Goal: Register for event/course

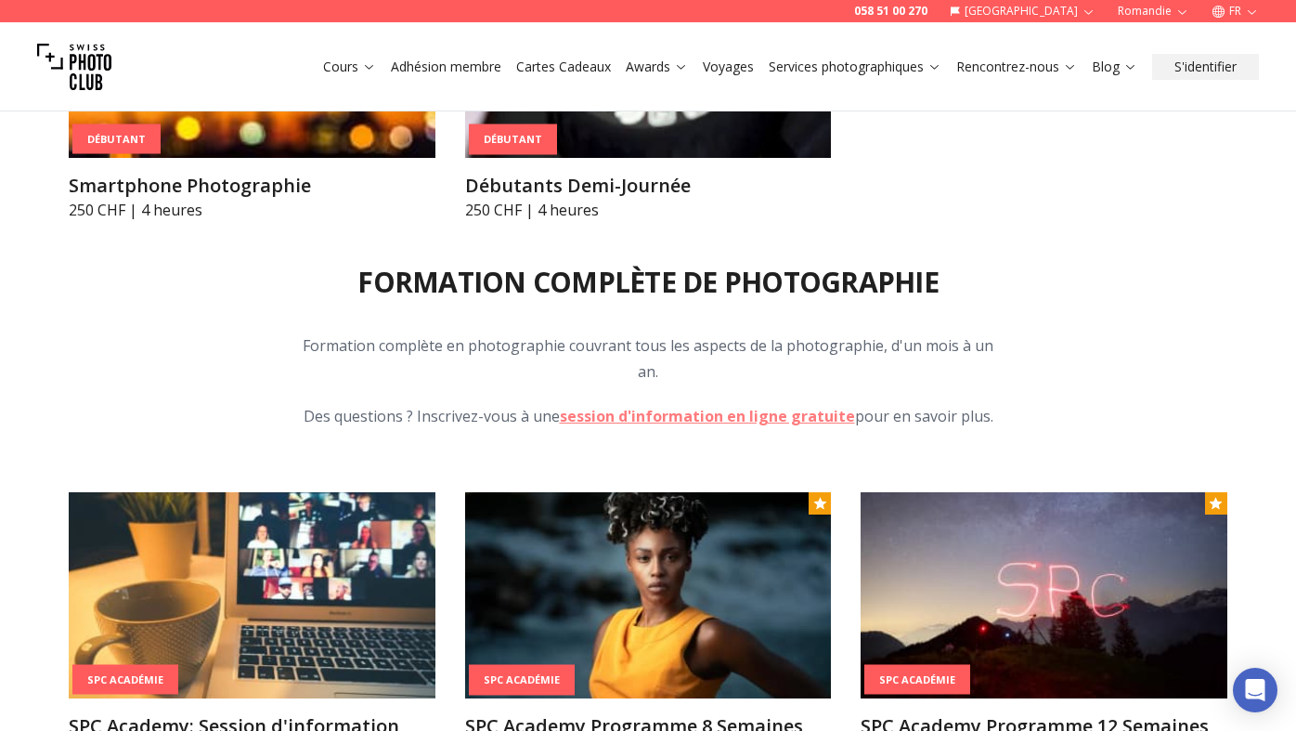
scroll to position [1772, 0]
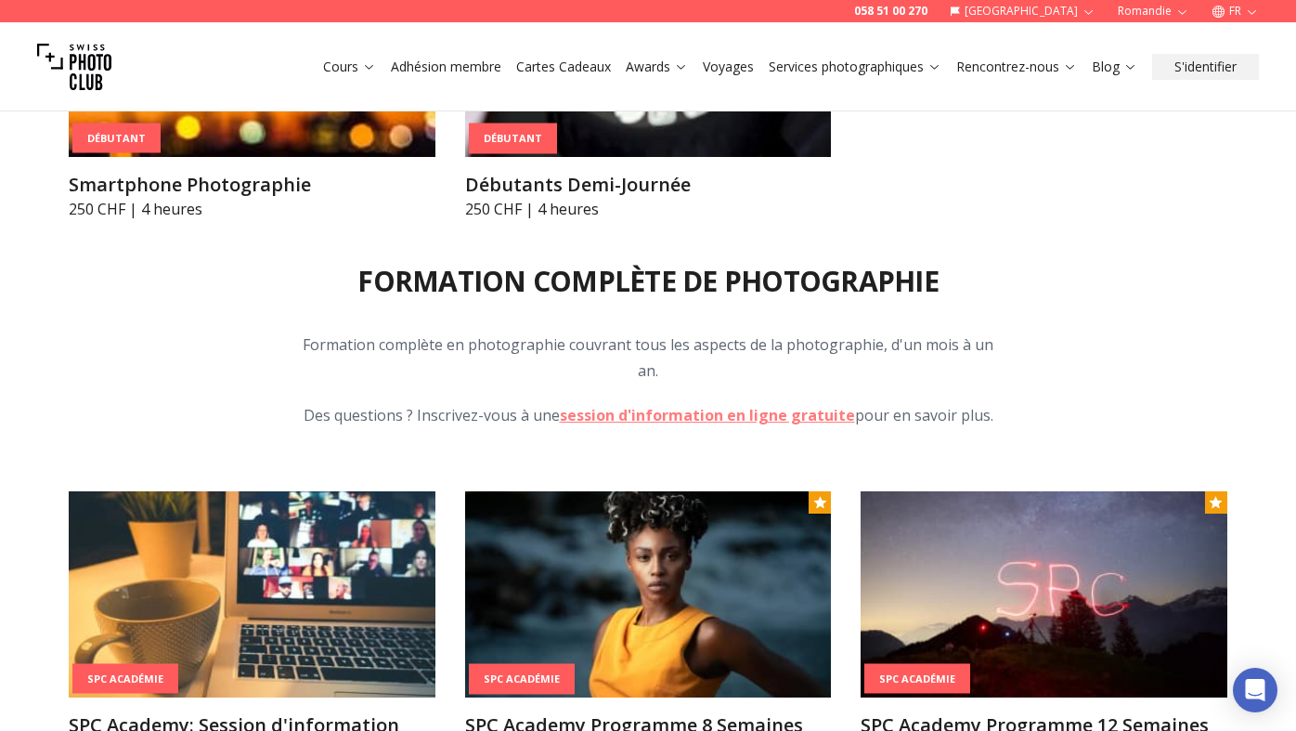
click at [803, 348] on p "Formation complète en photographie couvrant tous les aspects de la photographie…" at bounding box center [648, 357] width 713 height 52
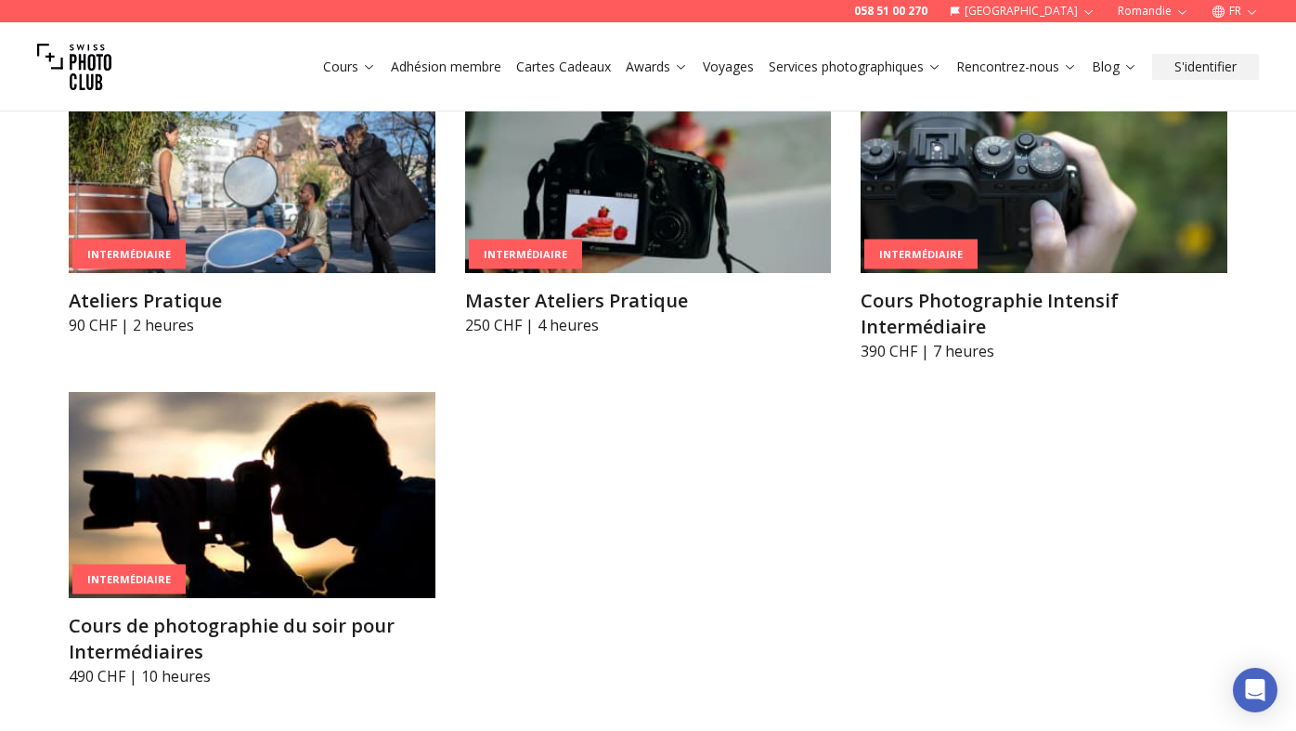
scroll to position [2951, 0]
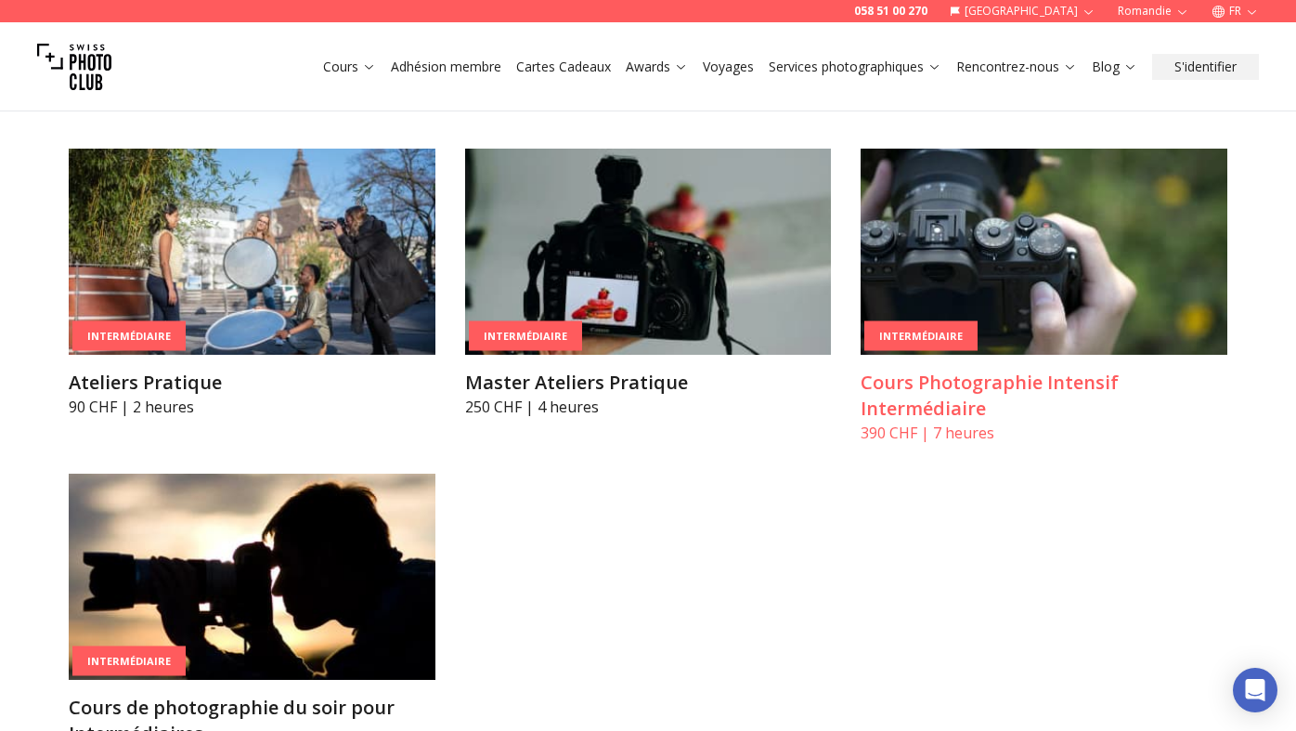
click at [1001, 246] on img at bounding box center [1044, 252] width 367 height 206
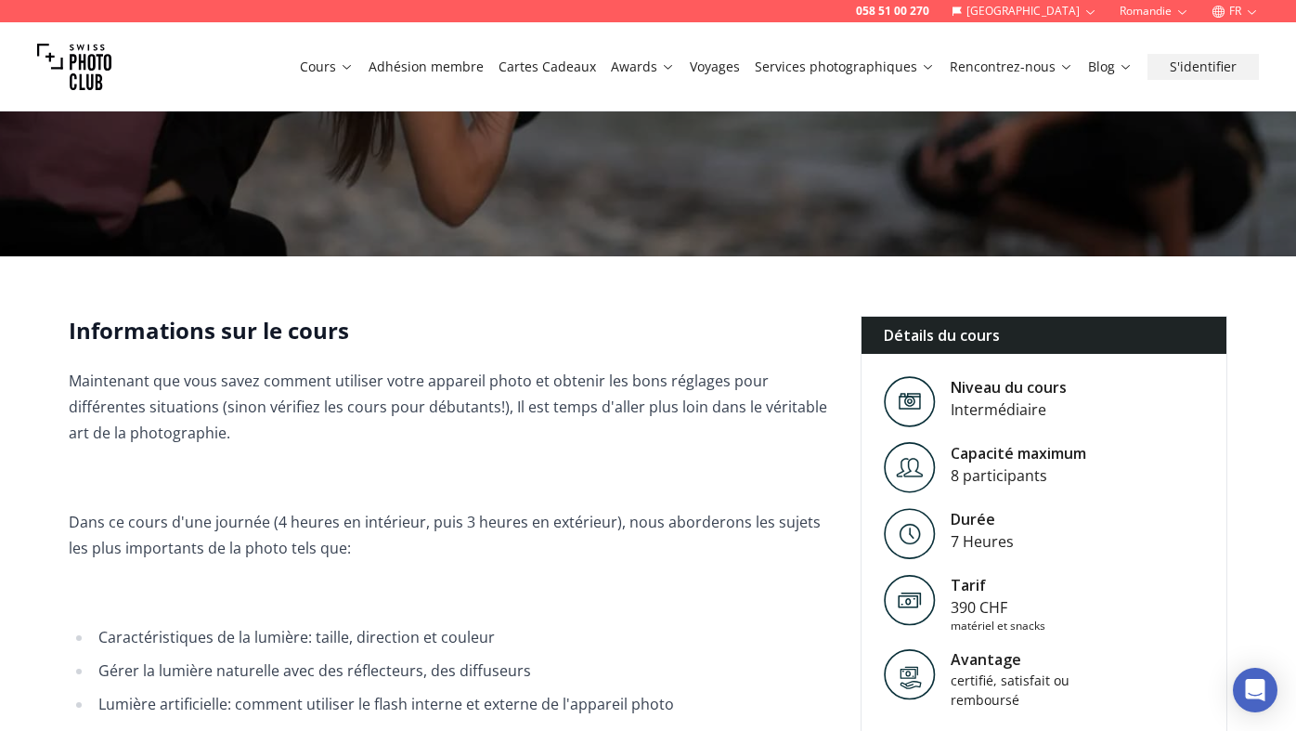
scroll to position [341, 0]
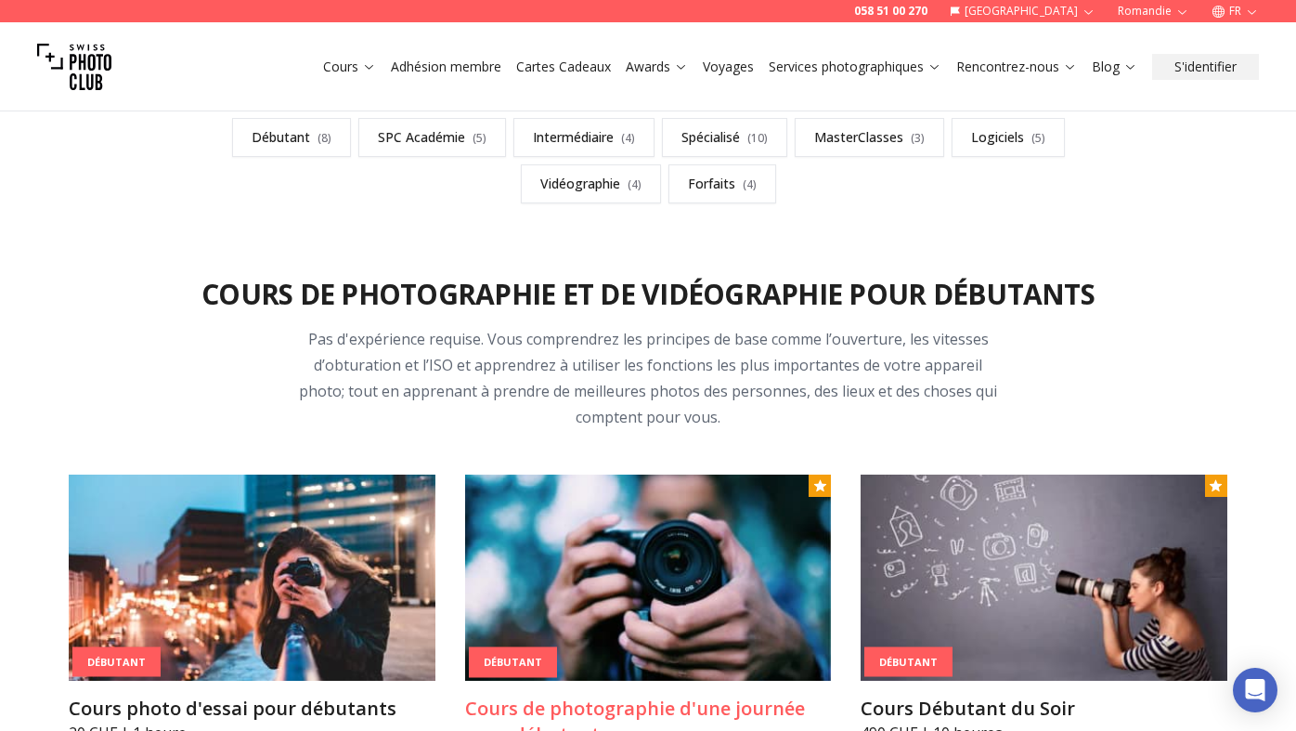
scroll to position [445, 0]
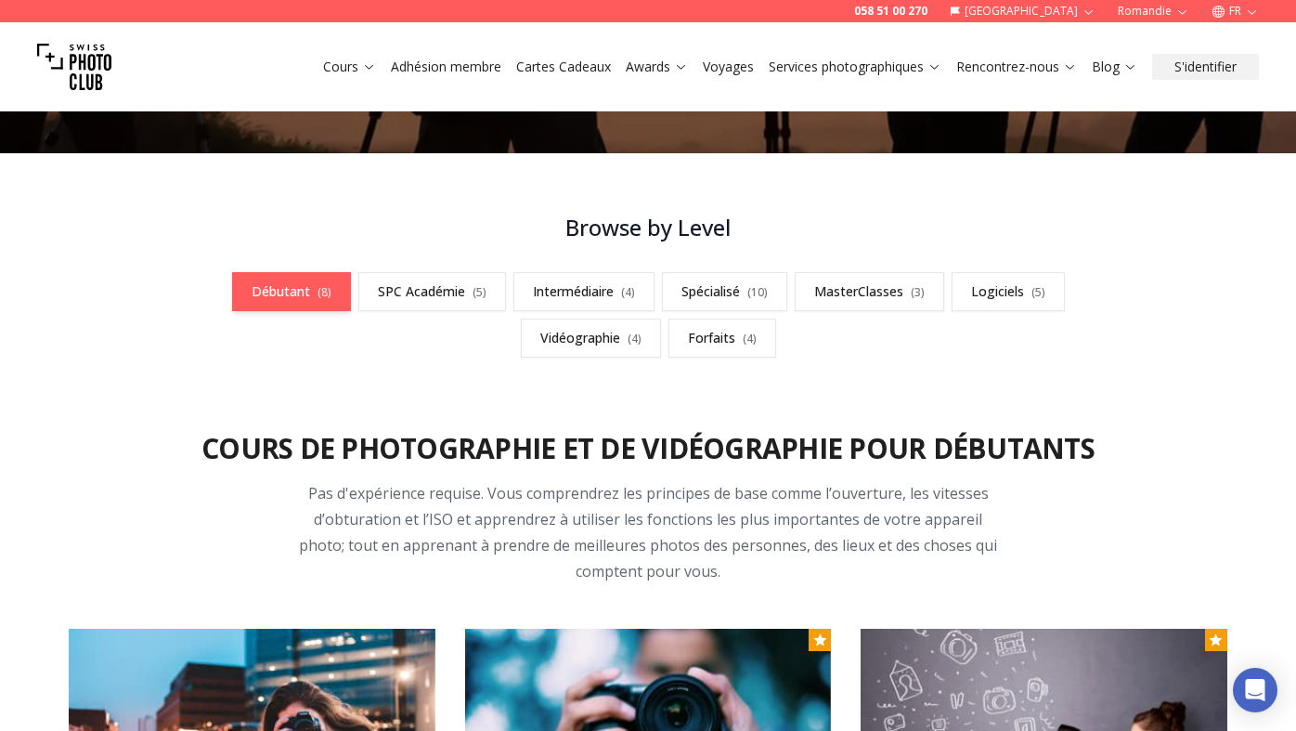
click at [291, 290] on link "Débutant ( 8 )" at bounding box center [291, 291] width 119 height 39
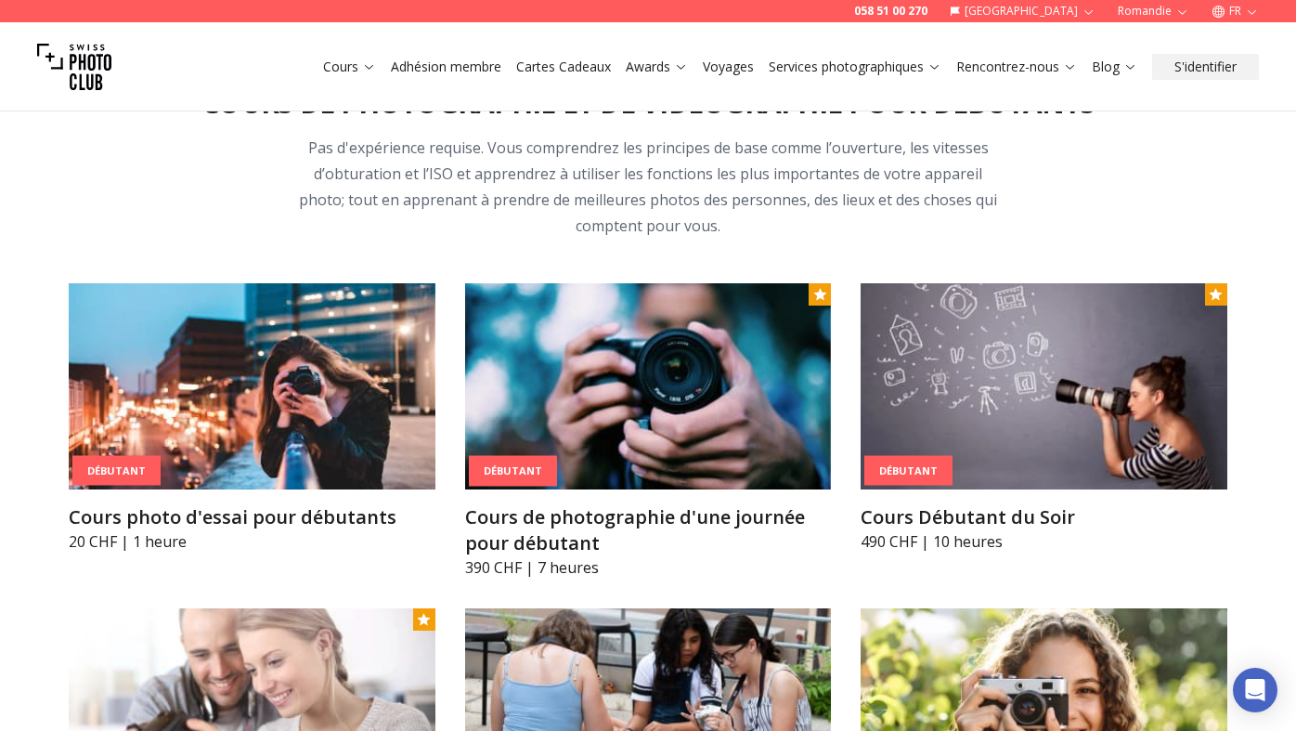
scroll to position [816, 0]
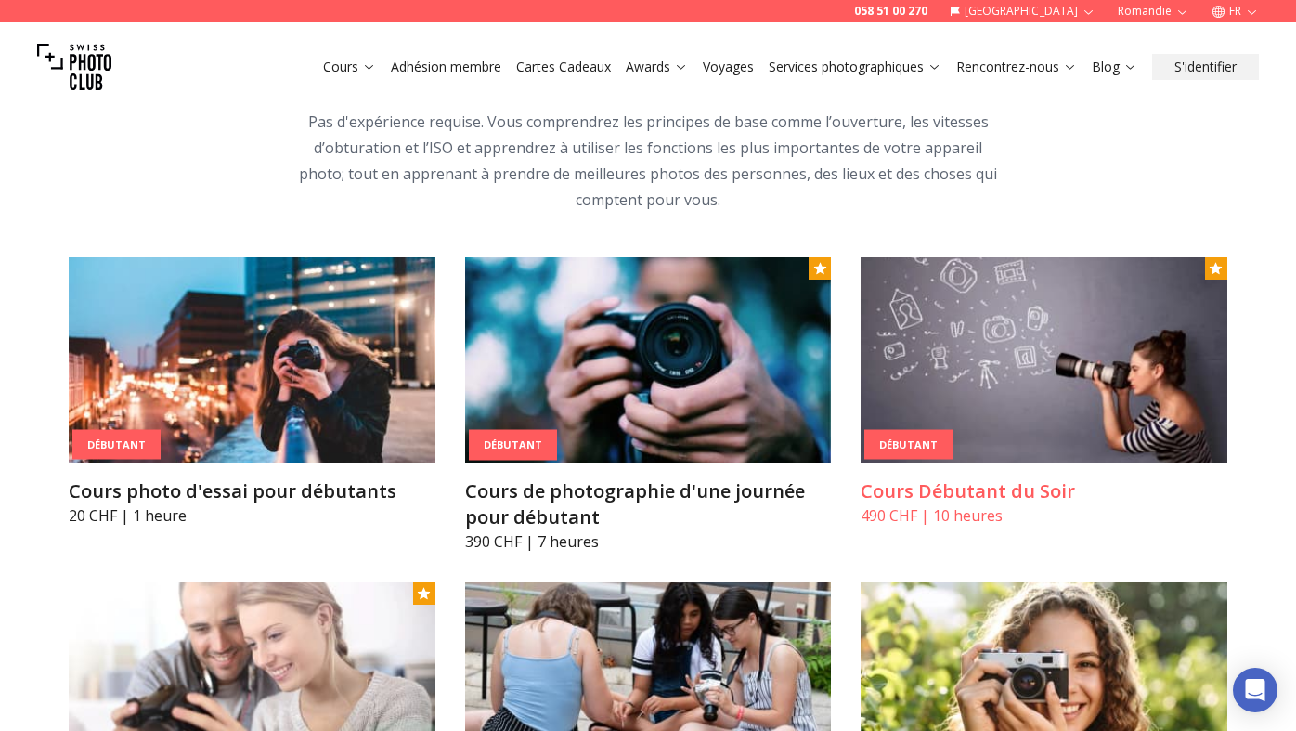
click at [1018, 358] on img at bounding box center [1044, 360] width 367 height 206
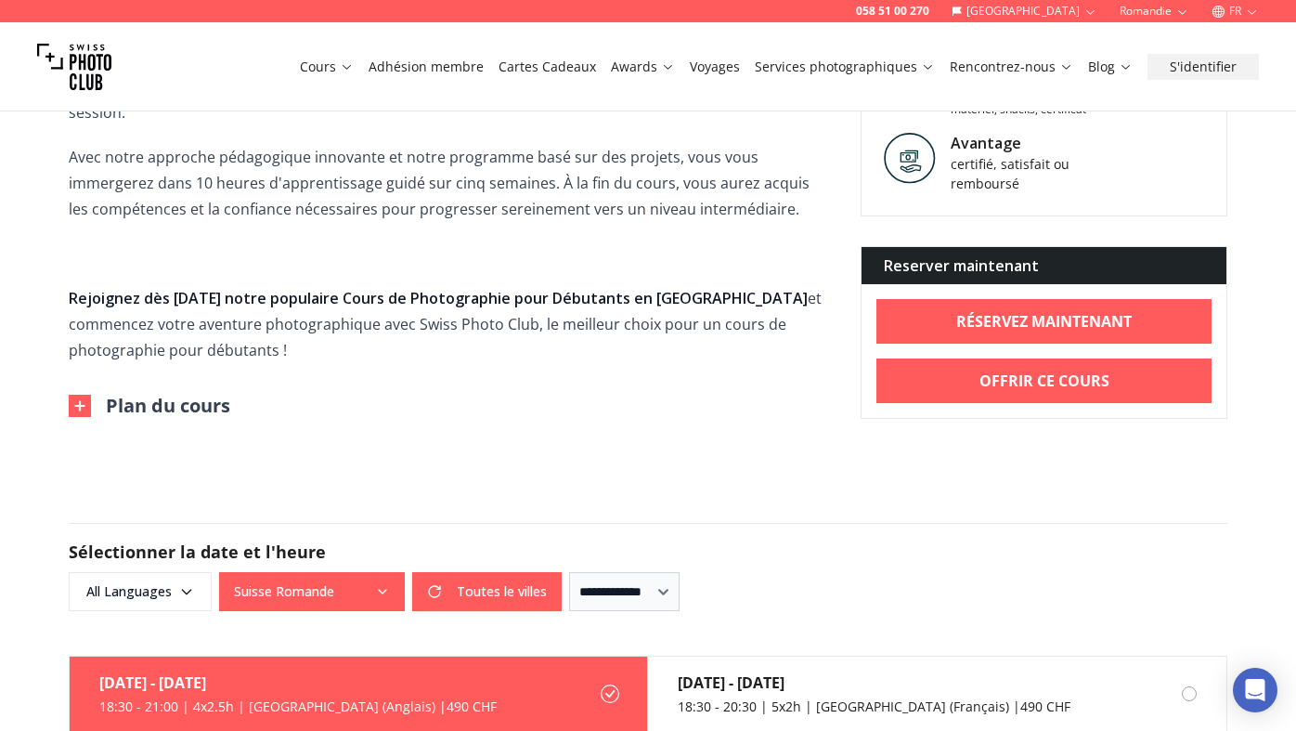
scroll to position [963, 0]
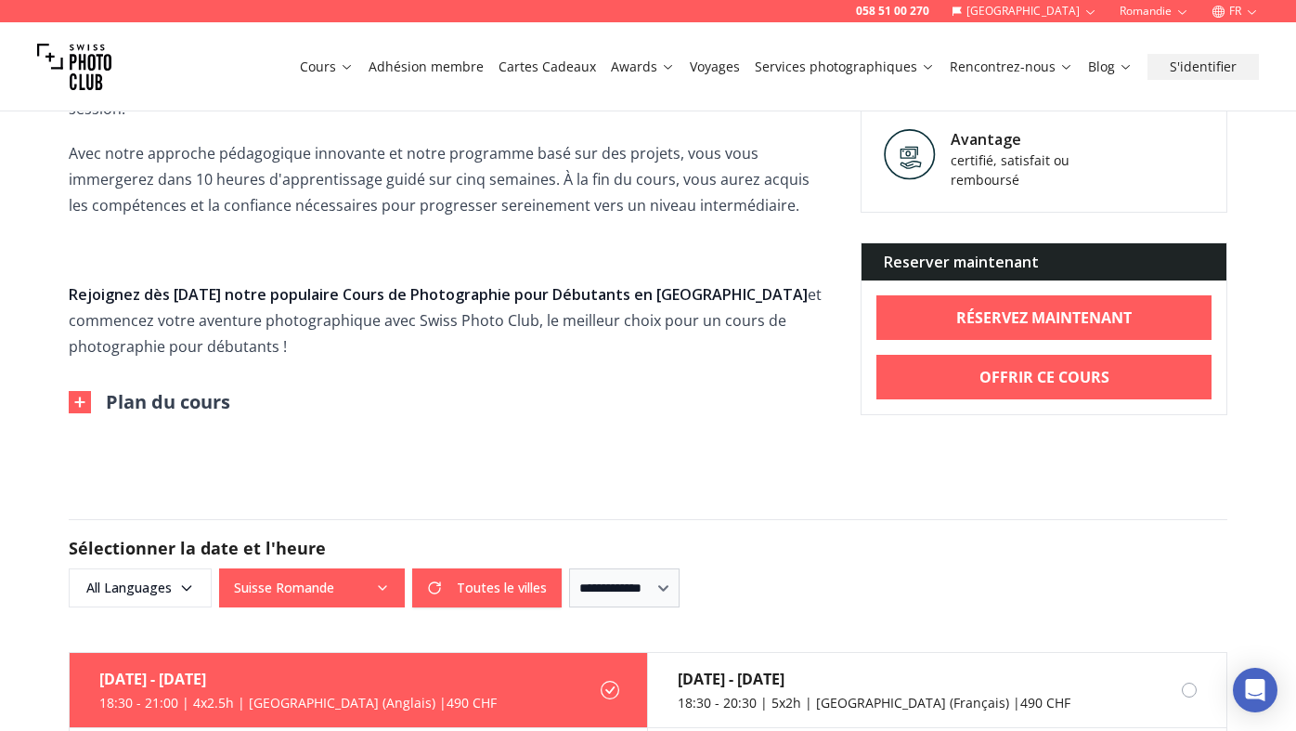
click at [98, 389] on button "Plan du cours" at bounding box center [150, 402] width 162 height 26
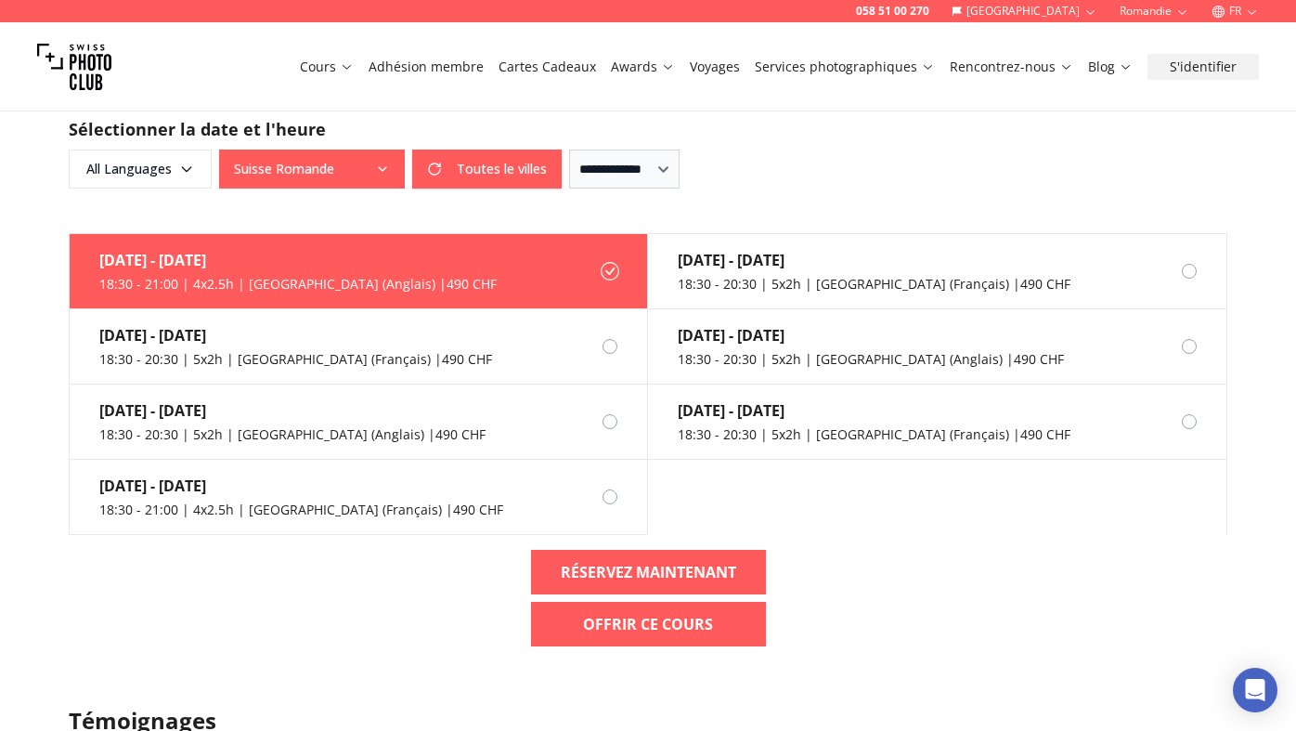
scroll to position [2260, 0]
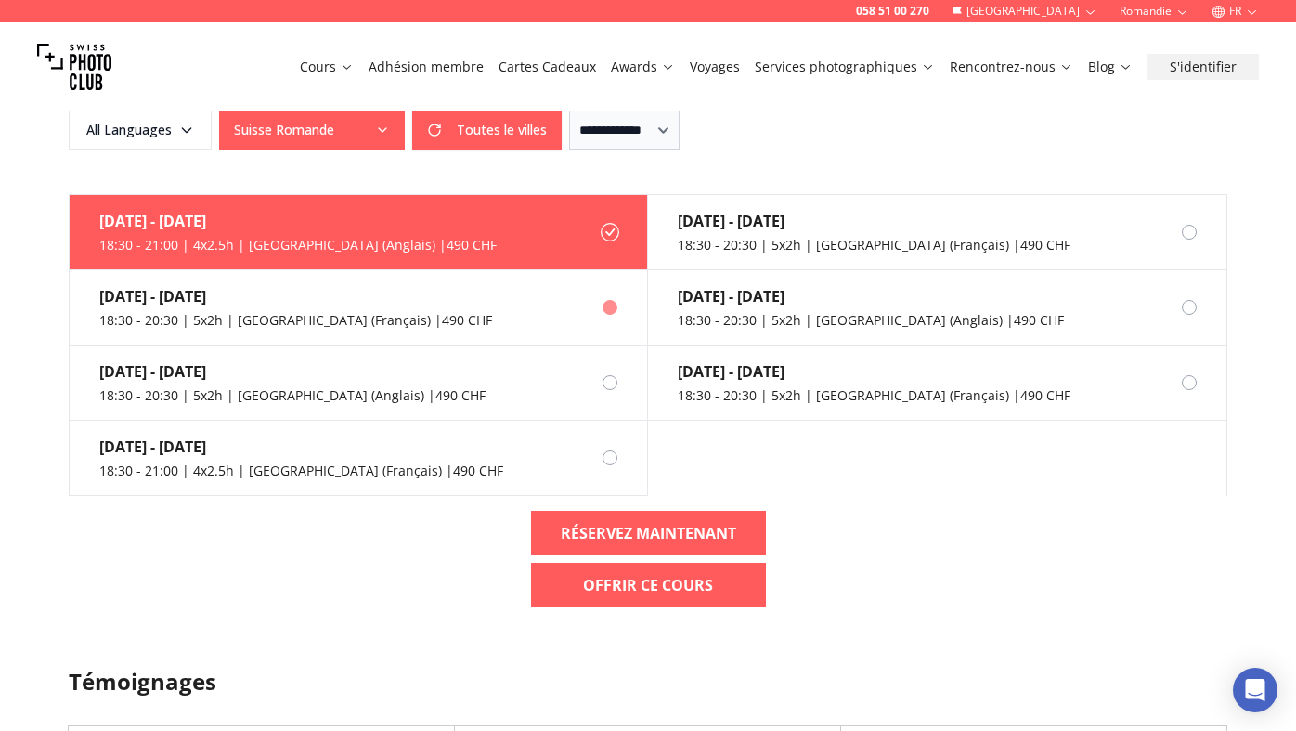
click at [461, 279] on label "[DATE] - [DATE] 18:30 - 20:30 | 5x2h | [GEOGRAPHIC_DATA] (Français) | 490 CHF" at bounding box center [359, 307] width 578 height 75
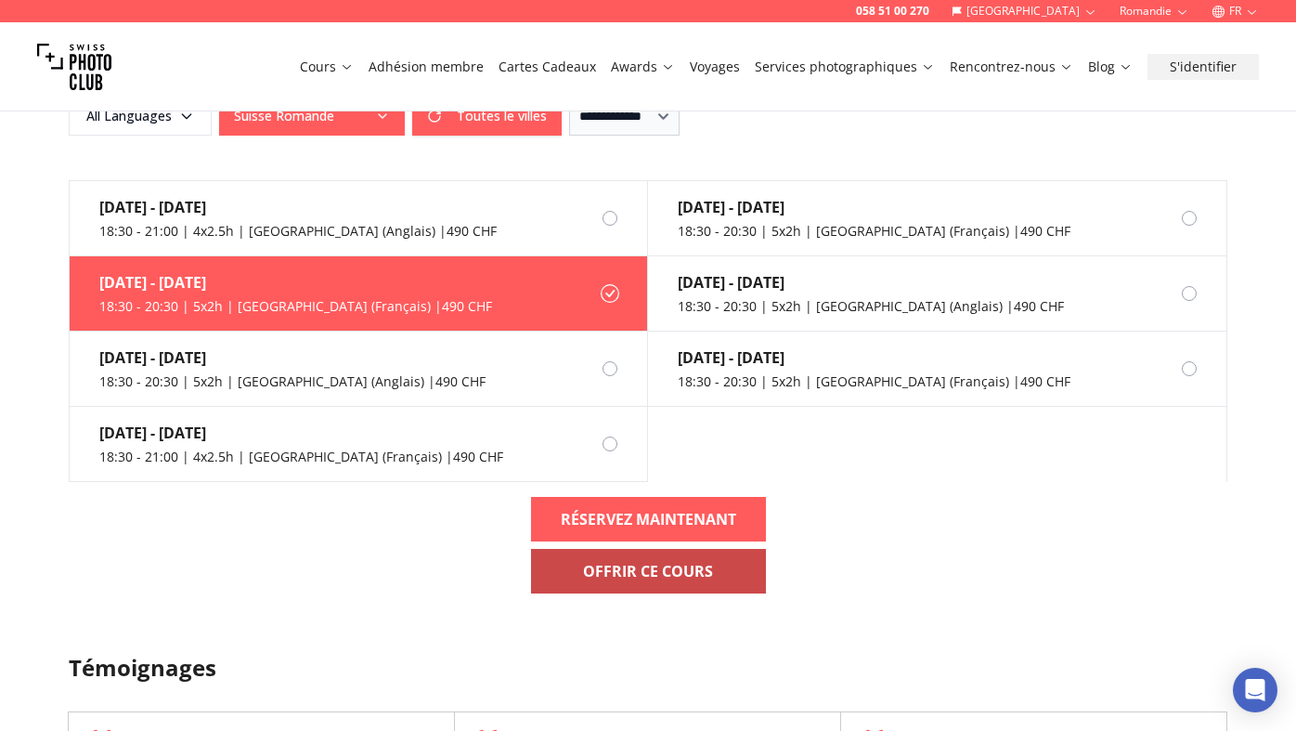
scroll to position [2276, 0]
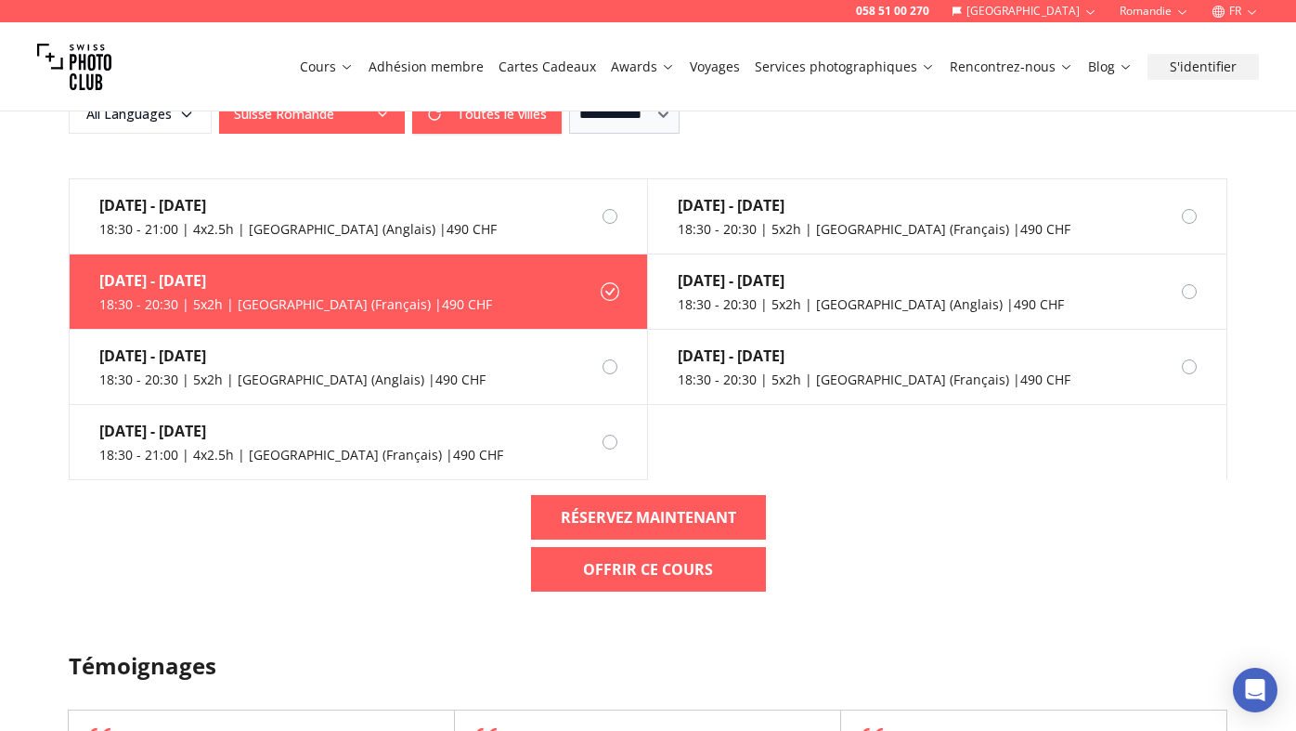
click at [389, 266] on div "[DATE] - [DATE] 18:30 - 20:30 | 5x2h | [GEOGRAPHIC_DATA] (Français) | 490 CHF" at bounding box center [281, 291] width 422 height 74
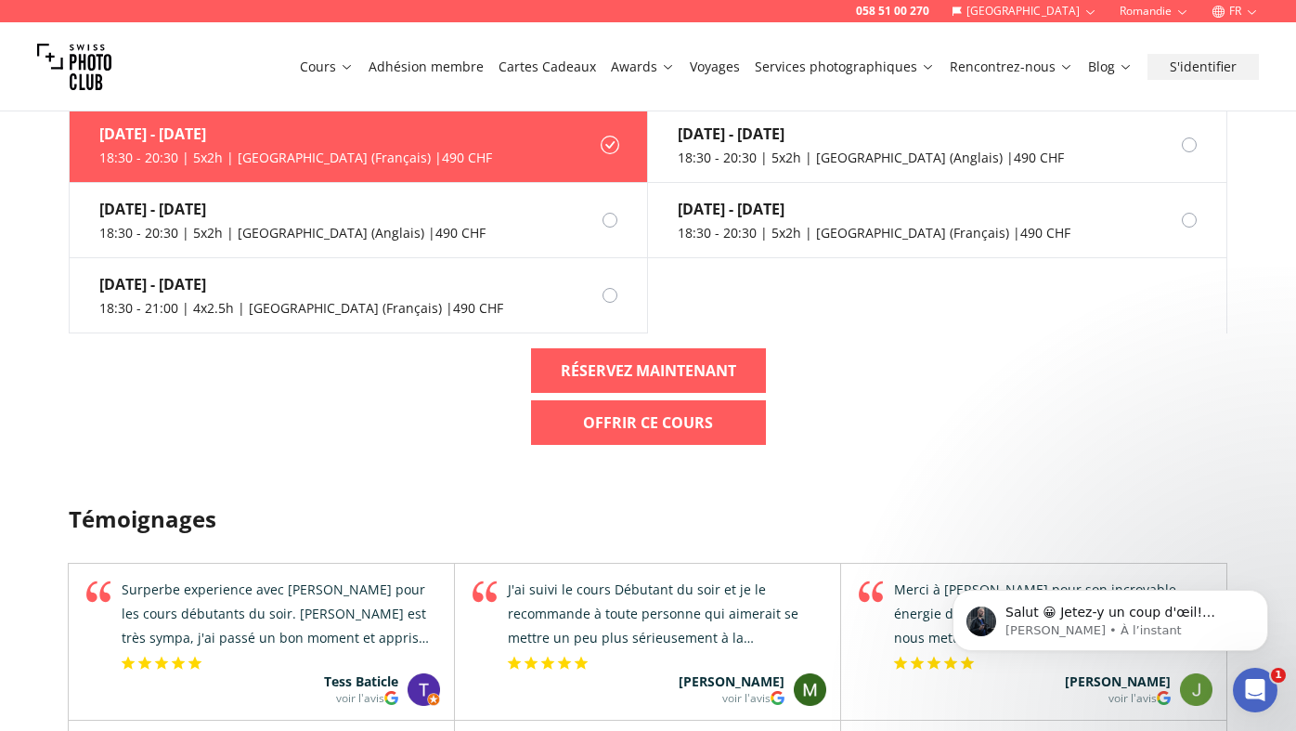
scroll to position [2437, 0]
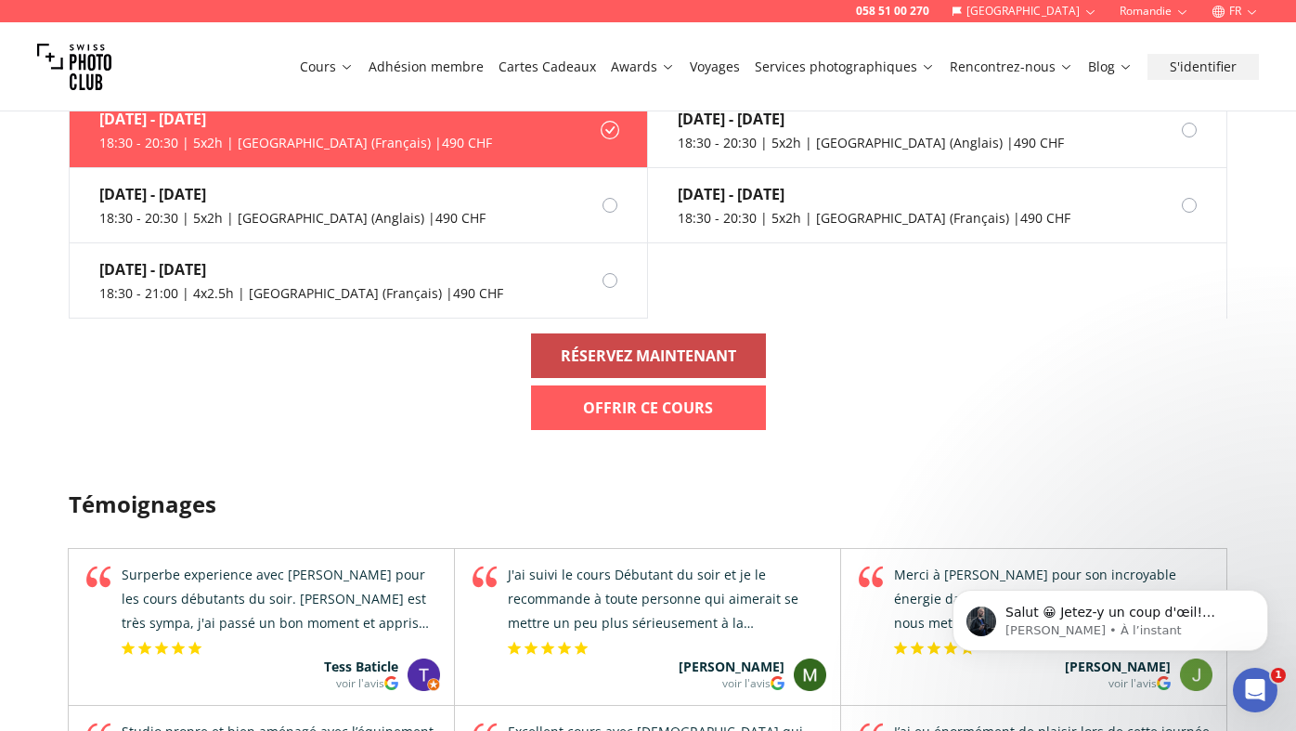
click at [623, 344] on b "RÉSERVEZ MAINTENANT" at bounding box center [648, 355] width 175 height 22
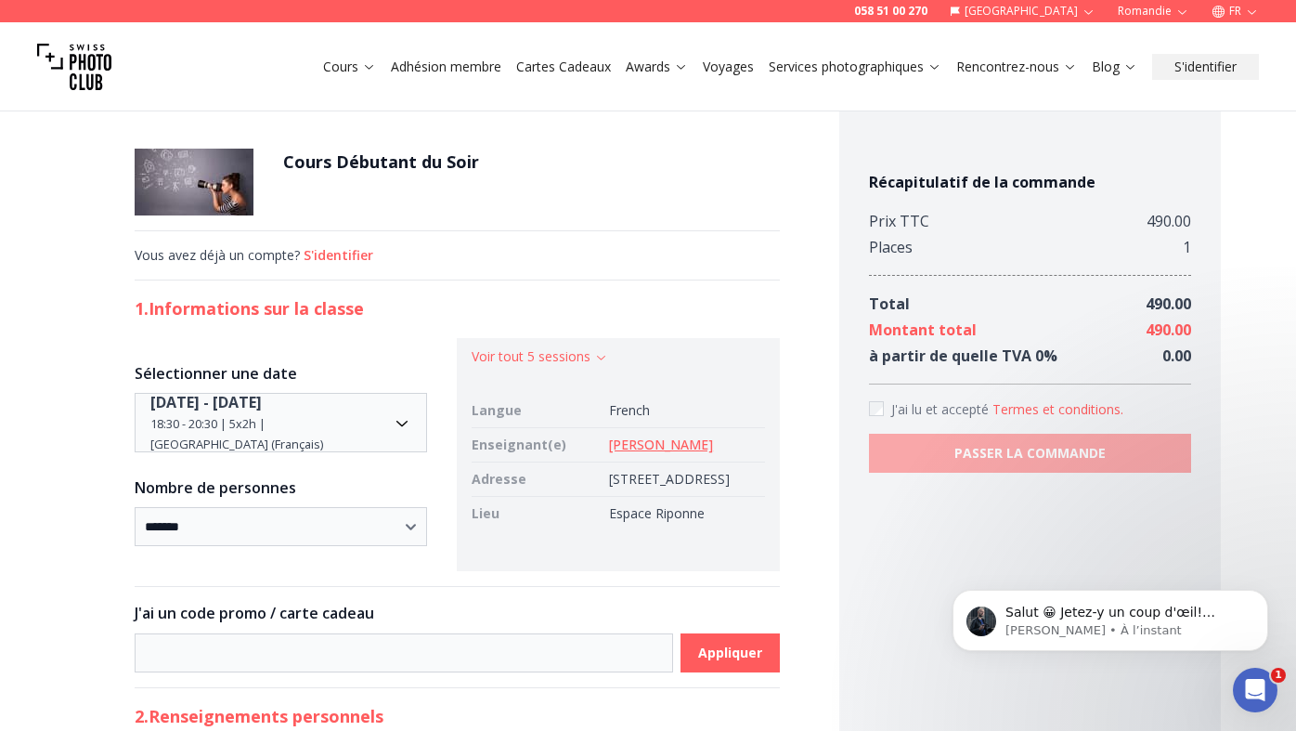
click at [648, 443] on link "[PERSON_NAME]" at bounding box center [661, 444] width 104 height 18
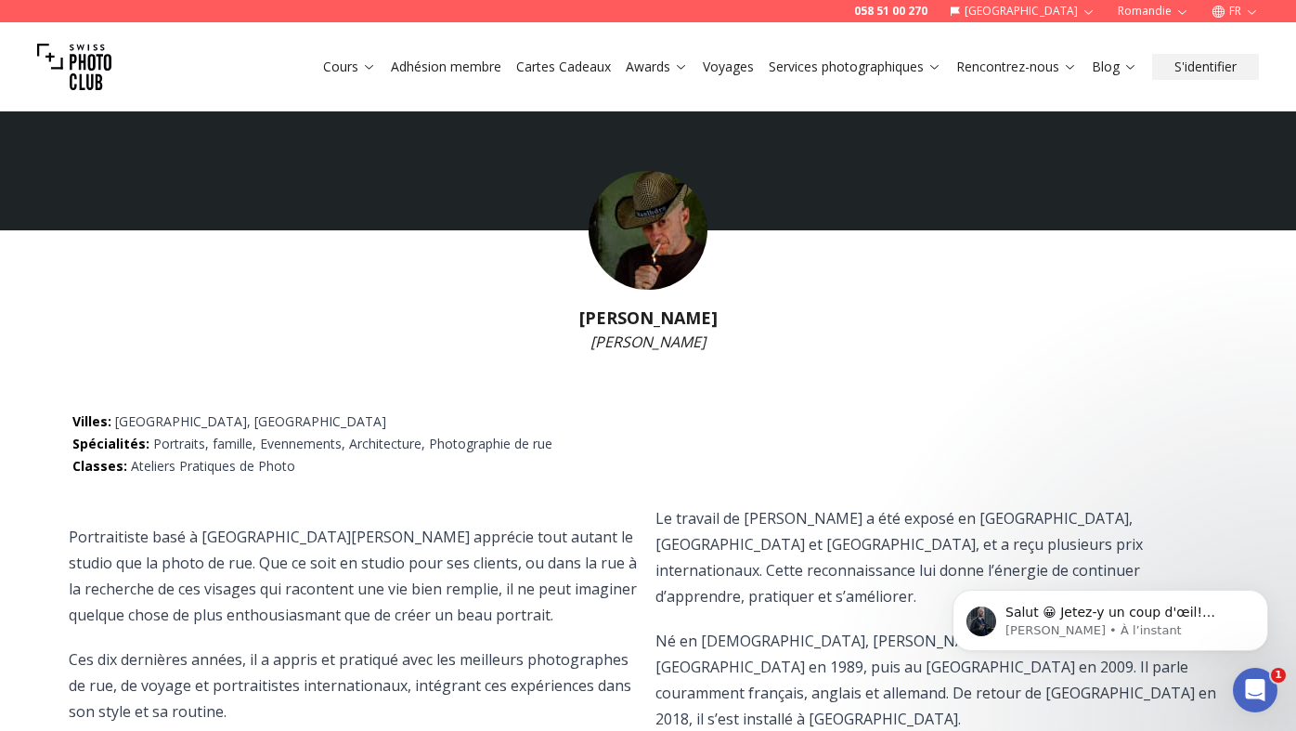
click at [663, 219] on img at bounding box center [648, 230] width 119 height 119
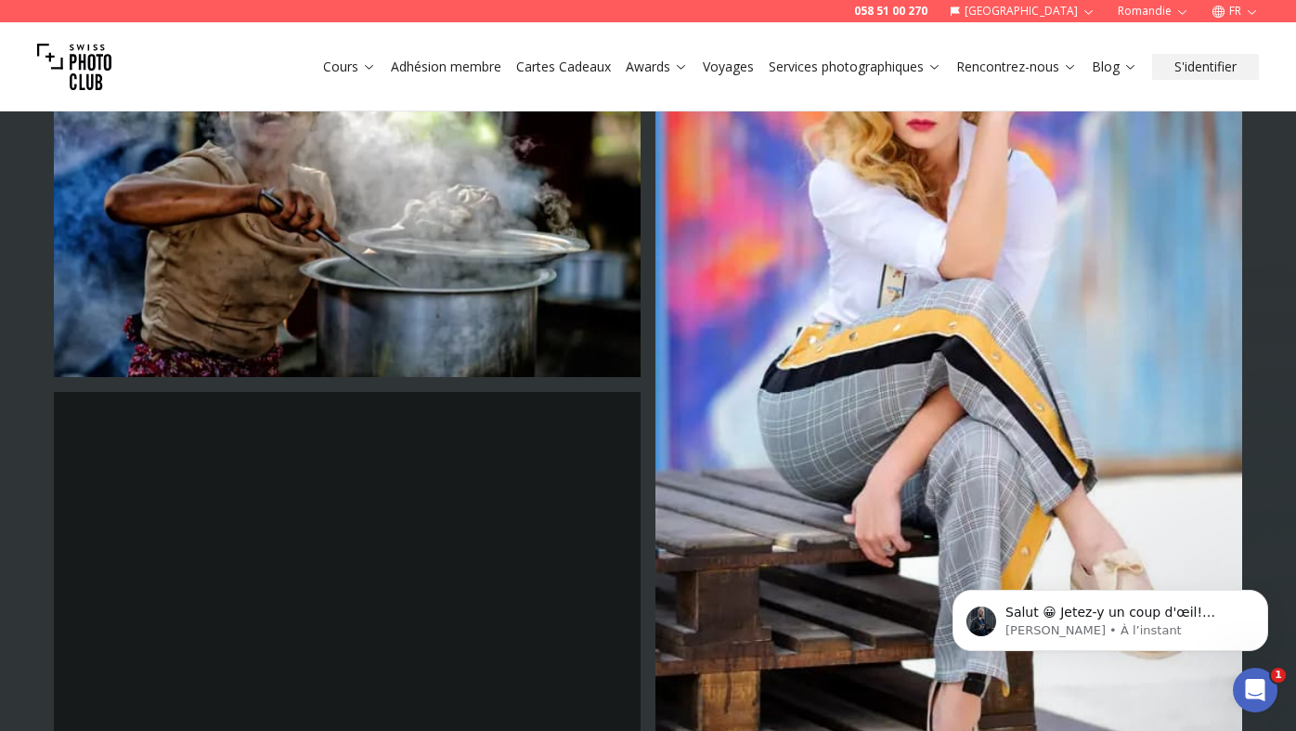
scroll to position [3375, 0]
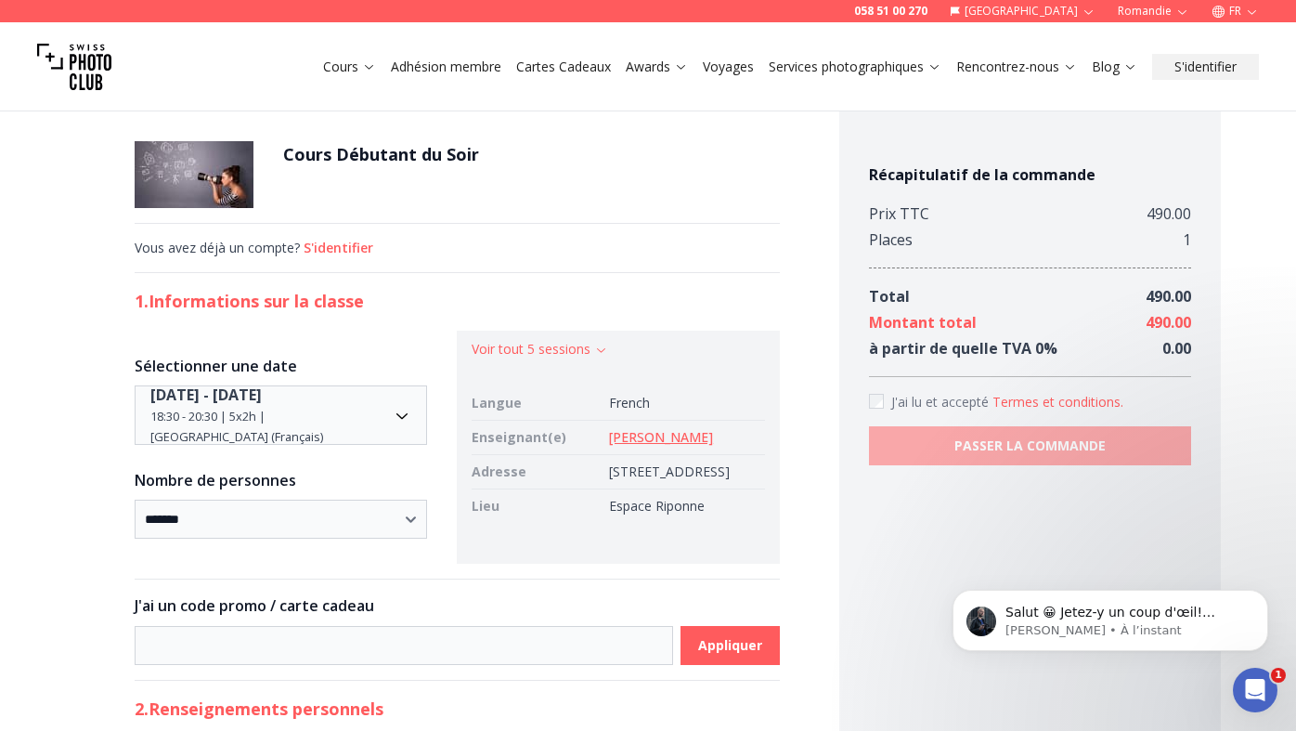
scroll to position [64, 0]
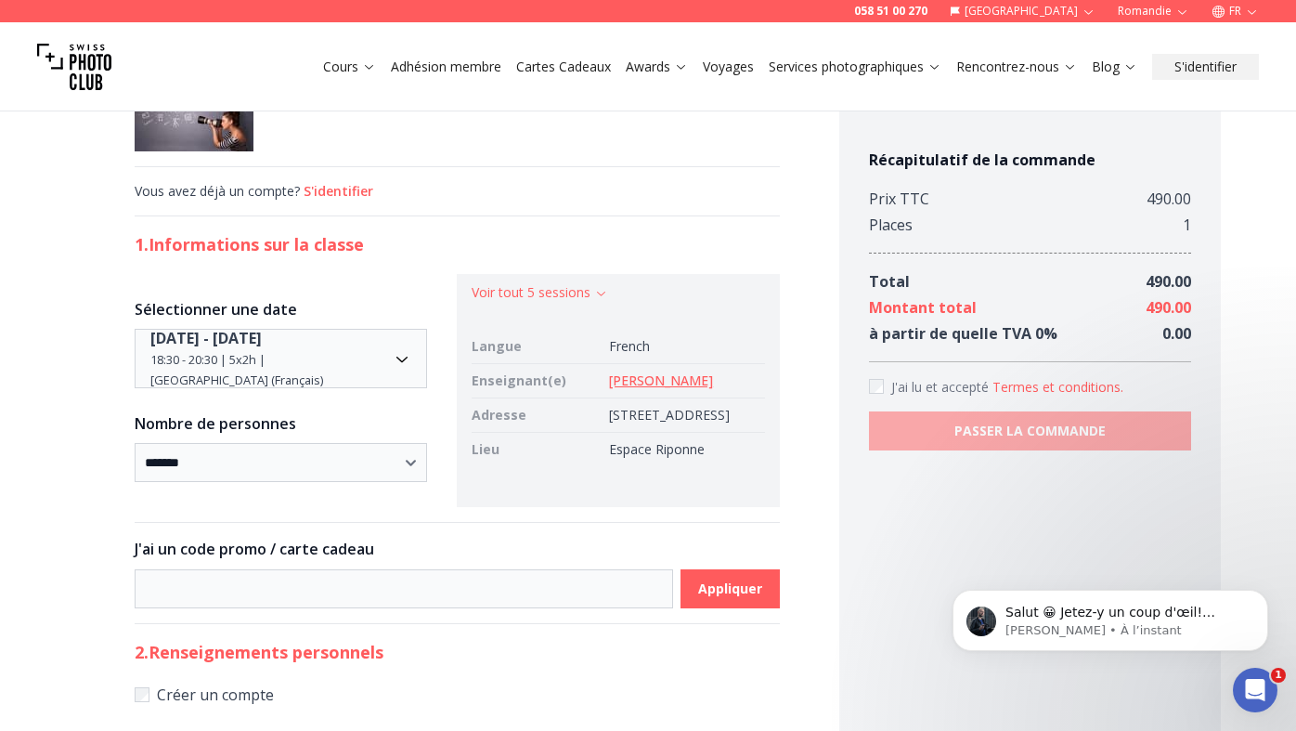
drag, startPoint x: 565, startPoint y: 414, endPoint x: 676, endPoint y: 415, distance: 110.5
click at [676, 415] on td "[STREET_ADDRESS]" at bounding box center [683, 415] width 163 height 34
copy td "[STREET_ADDRESS]"
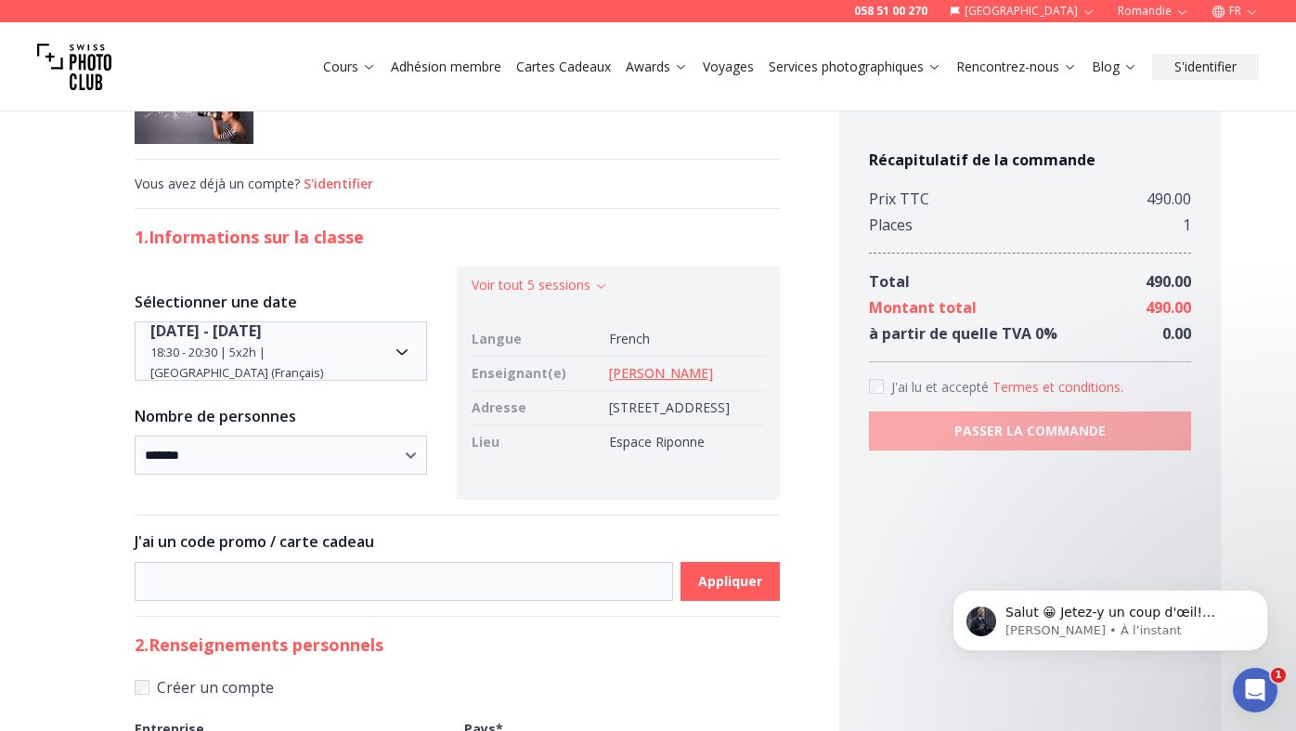
scroll to position [74, 0]
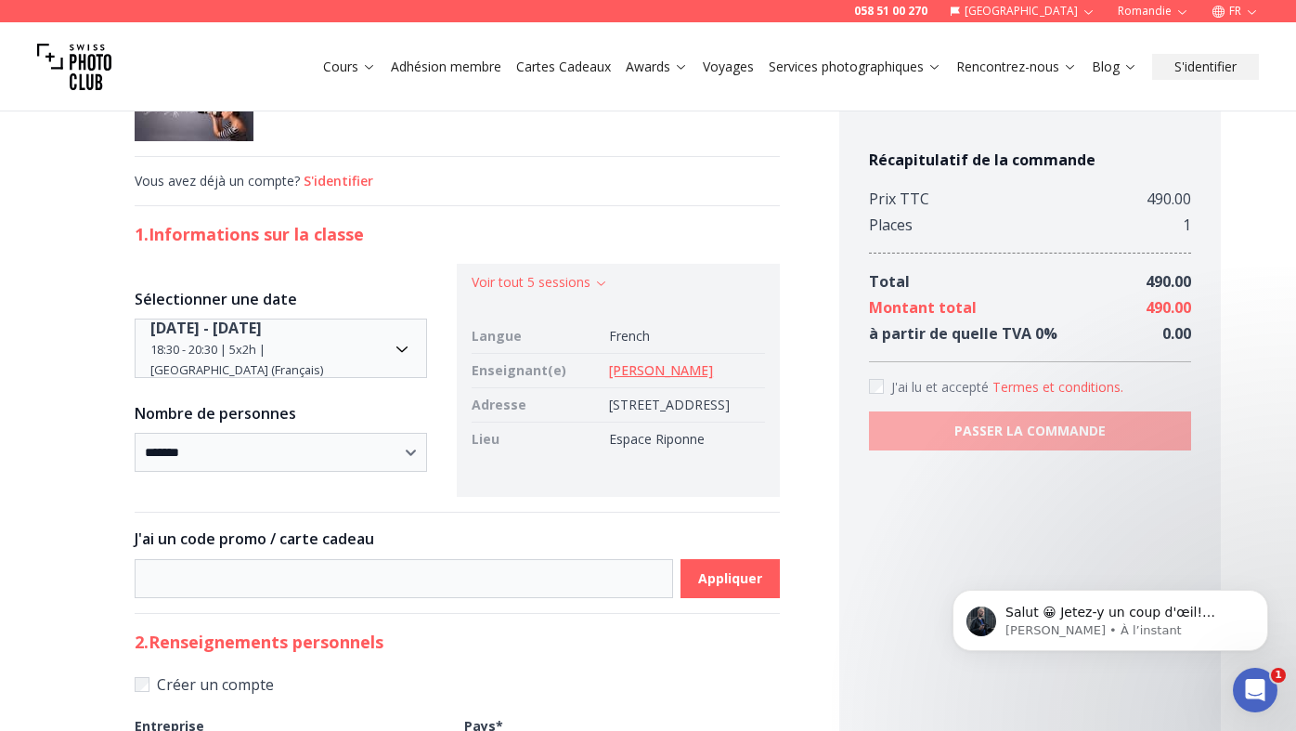
click at [75, 263] on div "**********" at bounding box center [457, 644] width 764 height 1258
drag, startPoint x: 565, startPoint y: 405, endPoint x: 625, endPoint y: 424, distance: 63.4
click at [625, 422] on td "[STREET_ADDRESS]" at bounding box center [683, 405] width 163 height 34
copy td "[STREET_ADDRESS]"
click at [655, 222] on h2 "1. Informations sur la classe" at bounding box center [457, 234] width 645 height 26
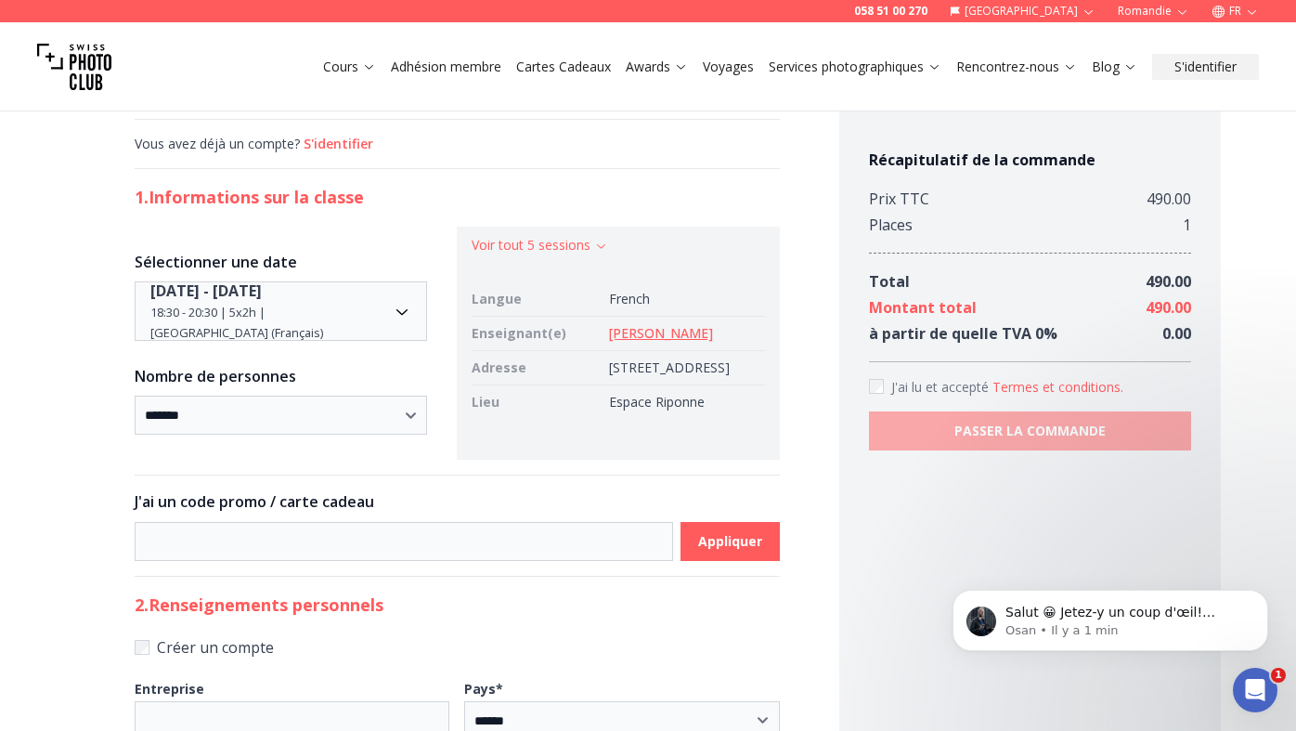
scroll to position [114, 0]
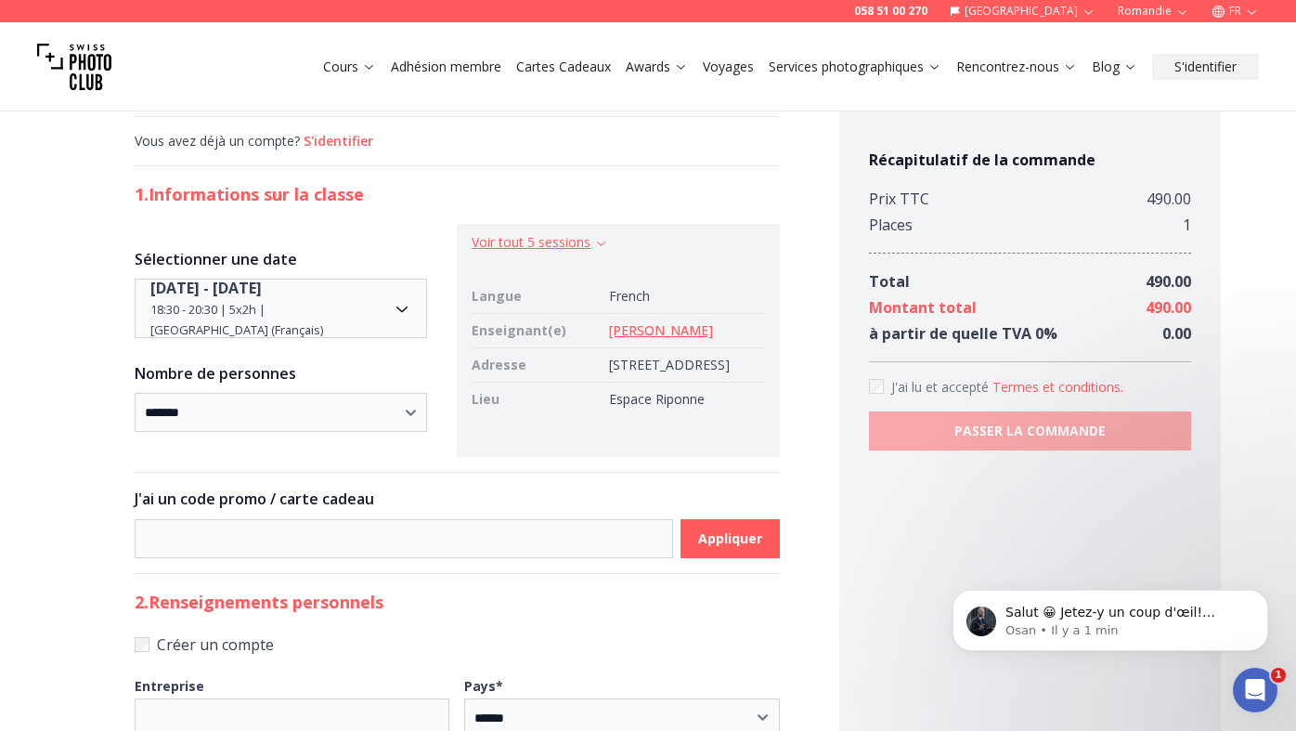
click at [594, 240] on icon "button" at bounding box center [601, 243] width 14 height 14
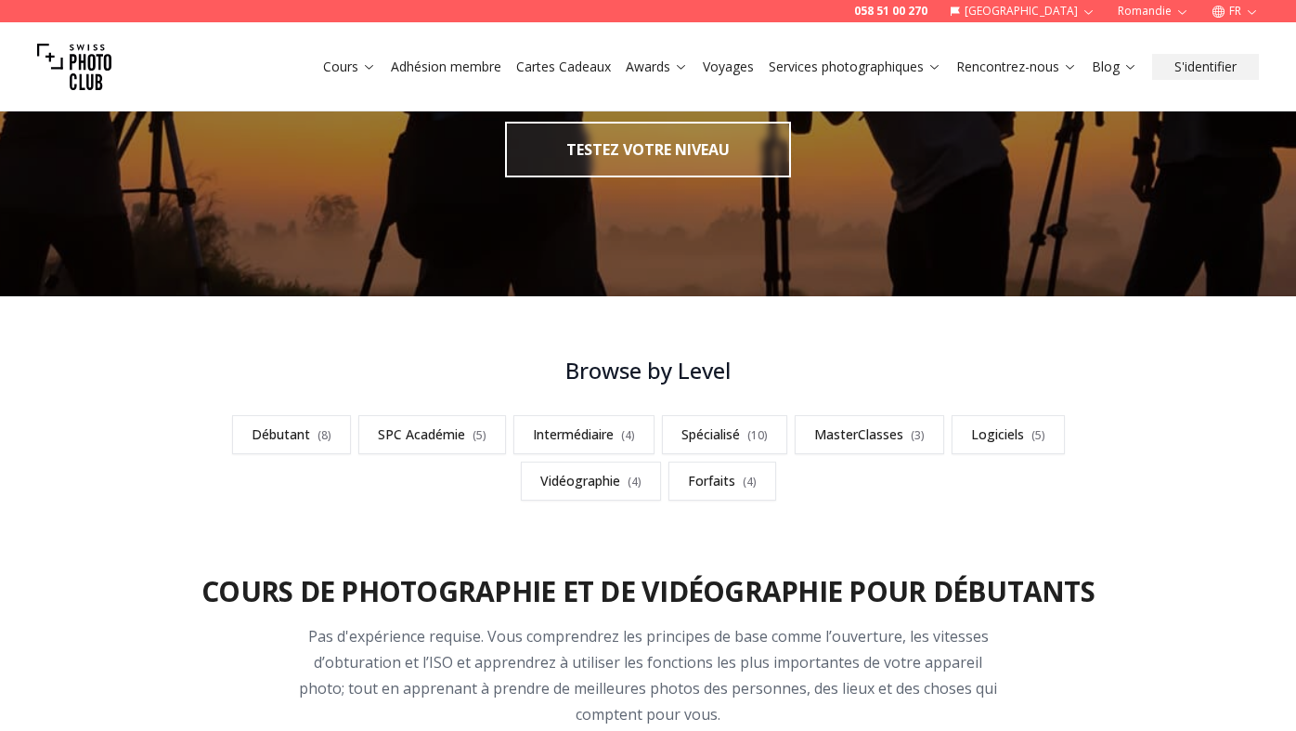
scroll to position [329, 0]
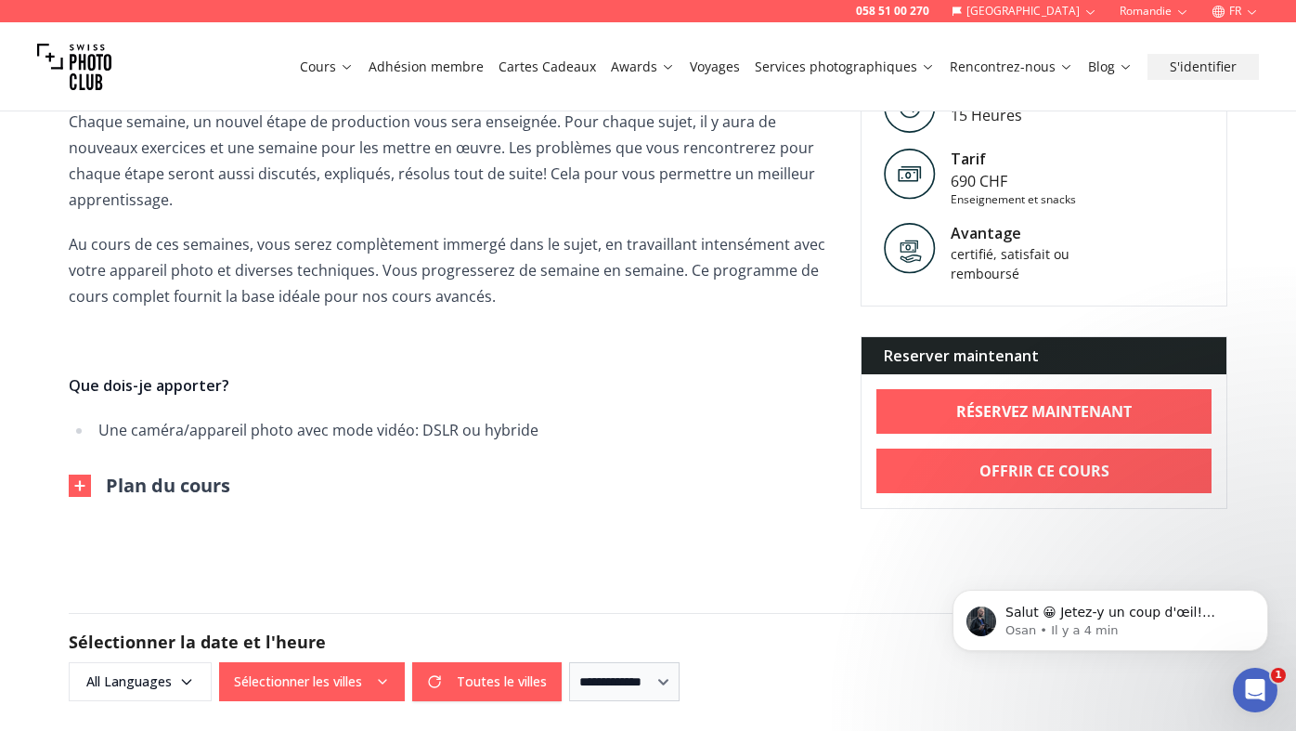
scroll to position [720, 0]
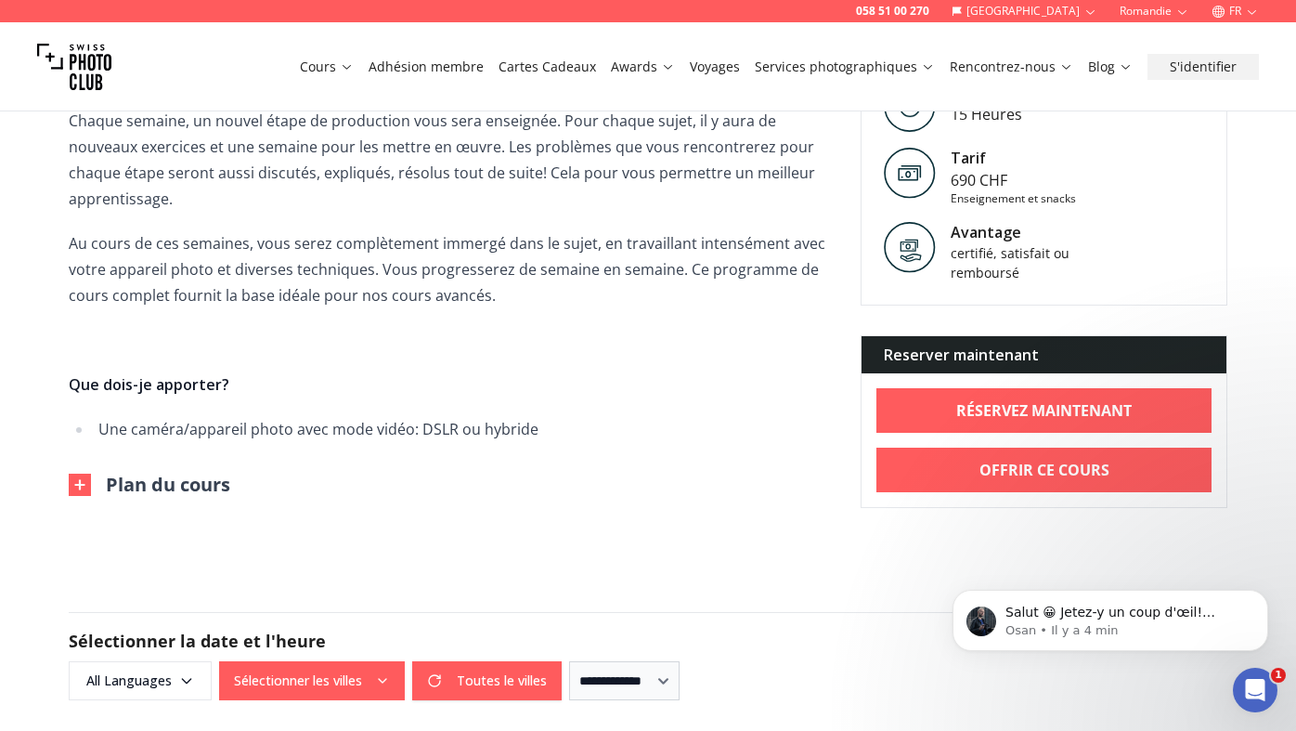
click at [207, 472] on button "Plan du cours" at bounding box center [150, 485] width 162 height 26
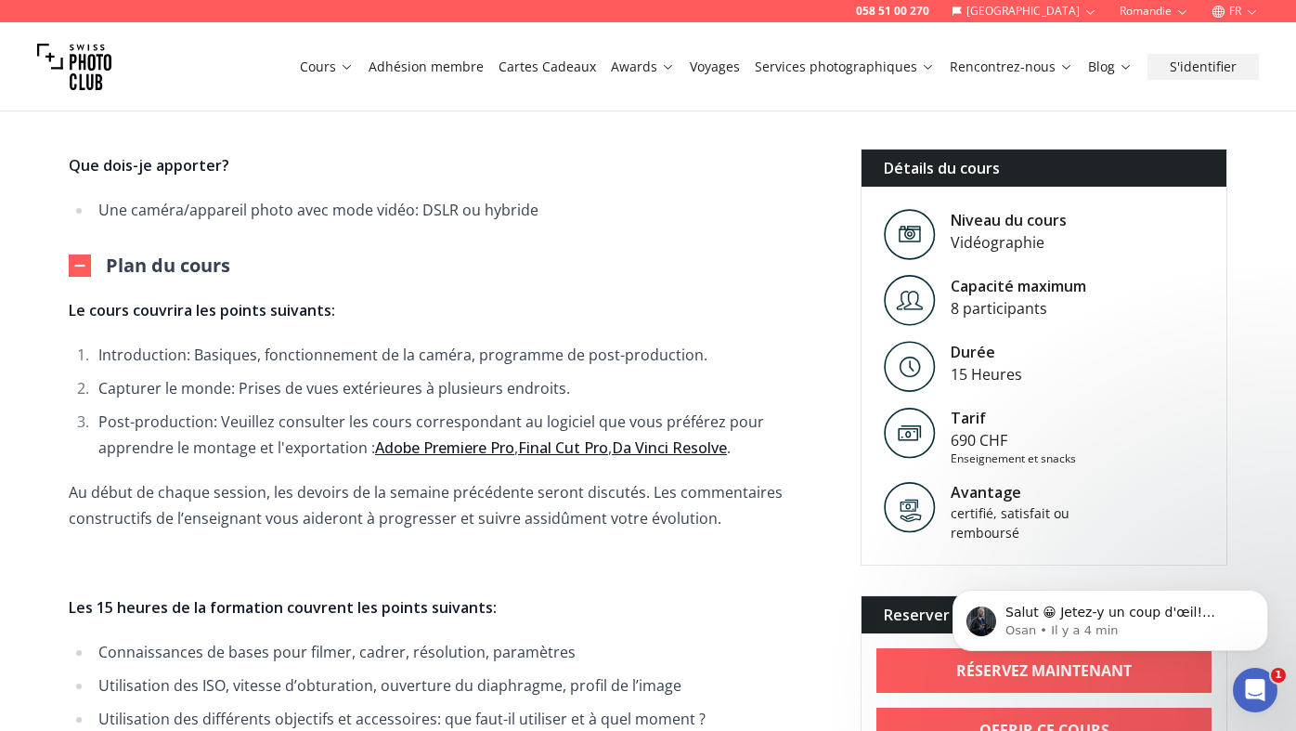
scroll to position [960, 0]
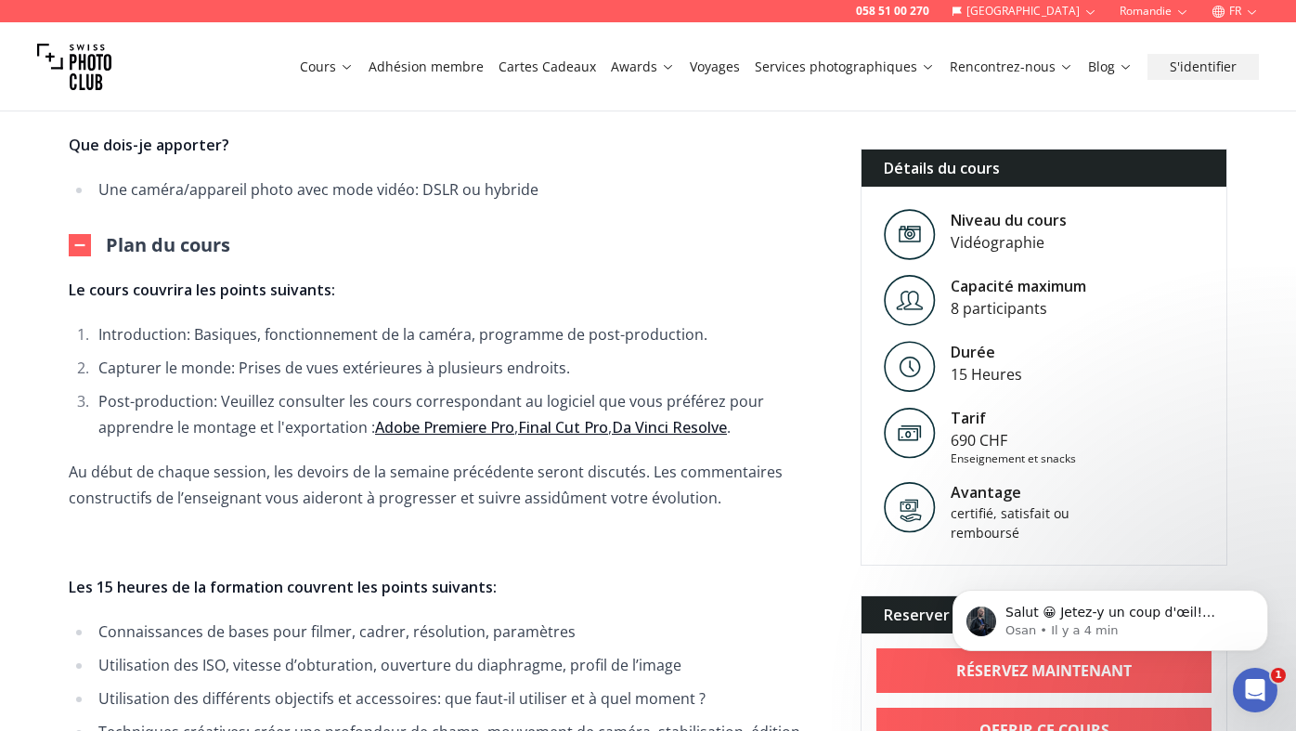
click at [394, 417] on link "Adobe Premiere Pro" at bounding box center [444, 427] width 139 height 20
